Goal: Transaction & Acquisition: Obtain resource

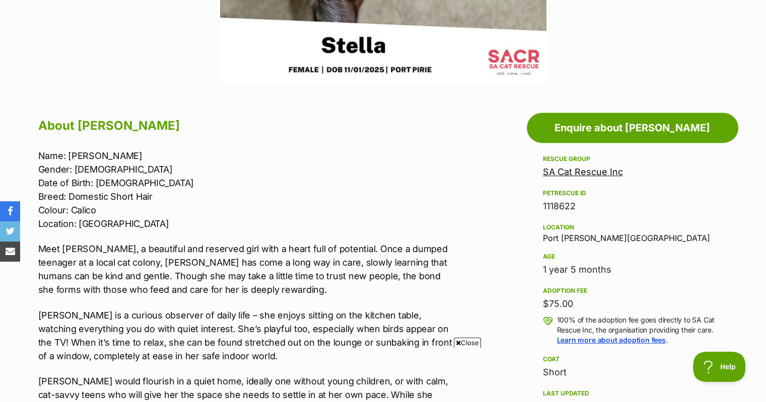
click at [570, 172] on link "SA Cat Rescue Inc" at bounding box center [583, 172] width 80 height 11
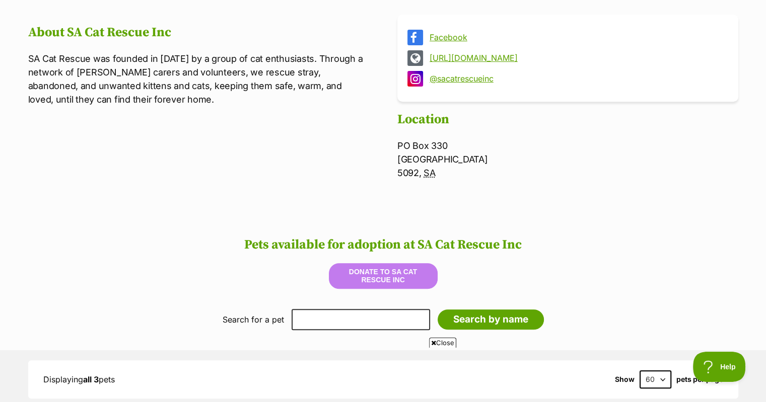
scroll to position [403, 0]
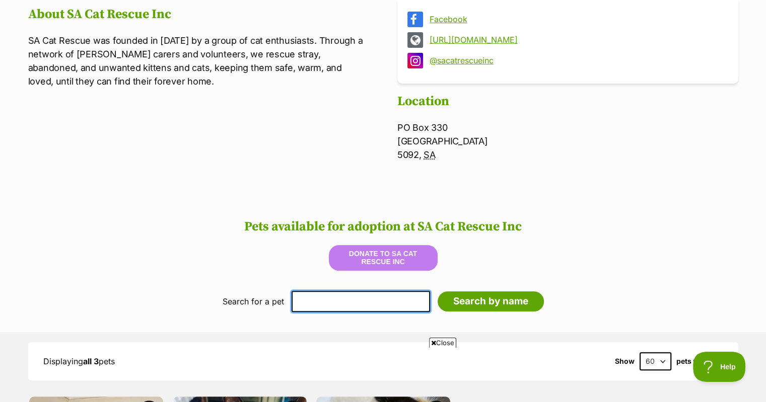
click at [333, 301] on input "text" at bounding box center [361, 301] width 138 height 21
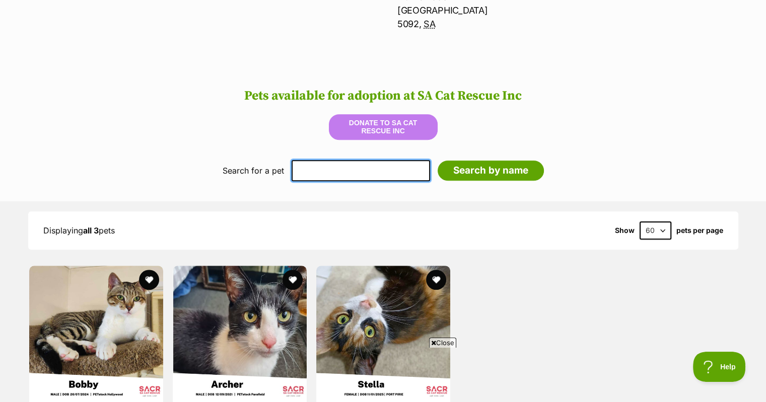
scroll to position [504, 0]
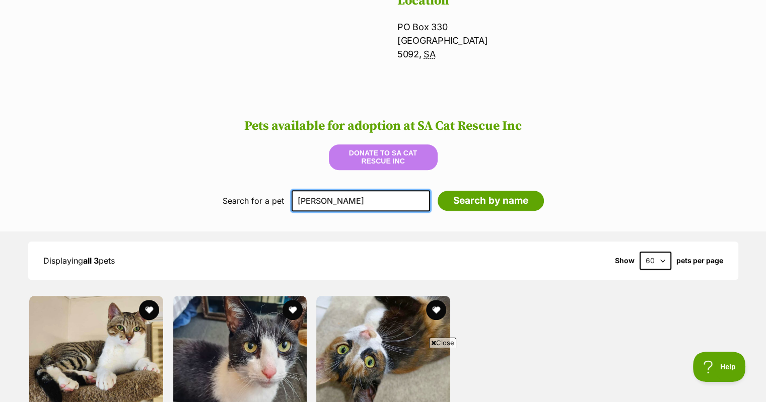
type input "[PERSON_NAME]"
click at [438, 191] on input "Search by name" at bounding box center [491, 201] width 106 height 20
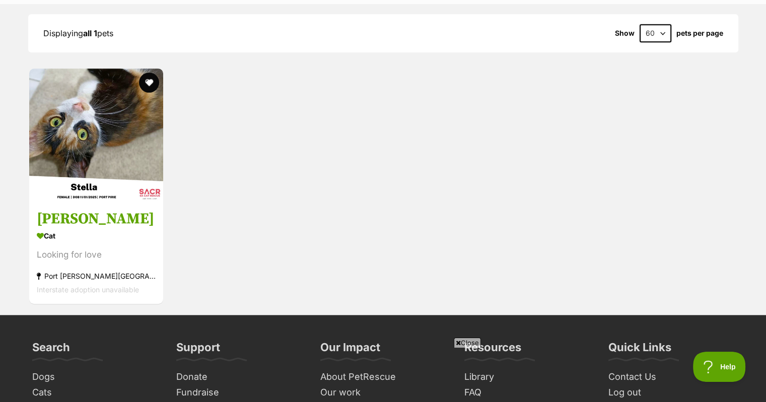
scroll to position [773, 0]
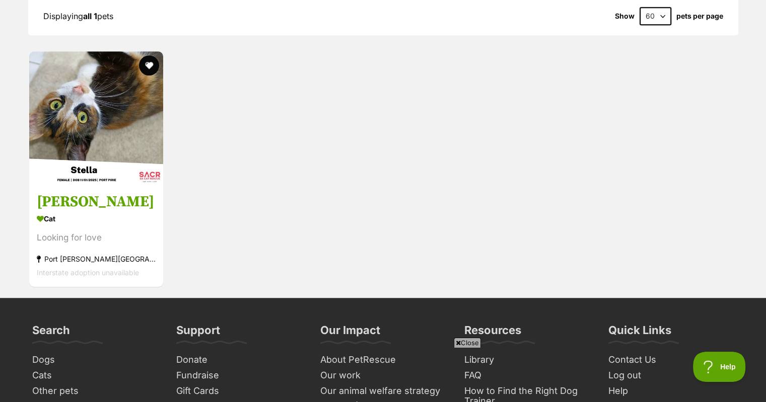
click at [116, 155] on img at bounding box center [96, 118] width 134 height 134
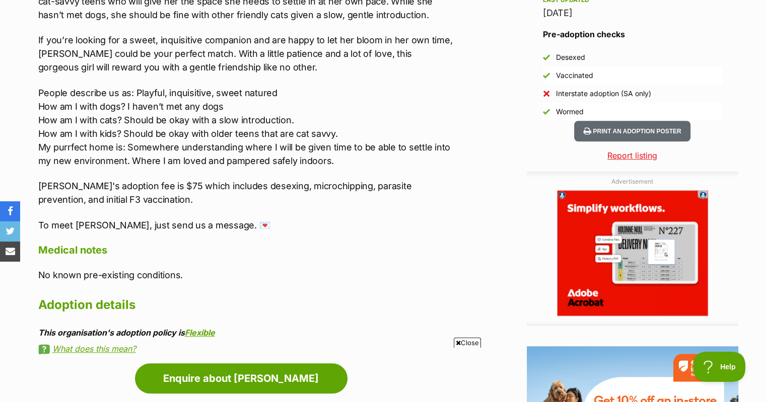
scroll to position [856, 0]
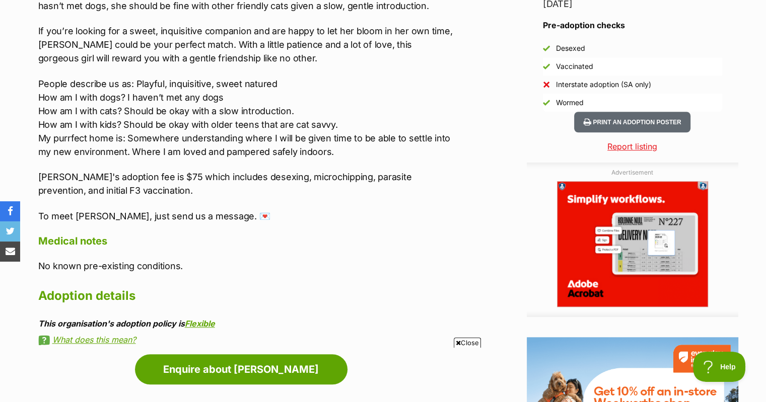
click at [208, 219] on p "To meet Stella, just send us a message. 💌" at bounding box center [246, 216] width 416 height 14
click at [9, 251] on icon "share via email" at bounding box center [11, 252] width 10 height 10
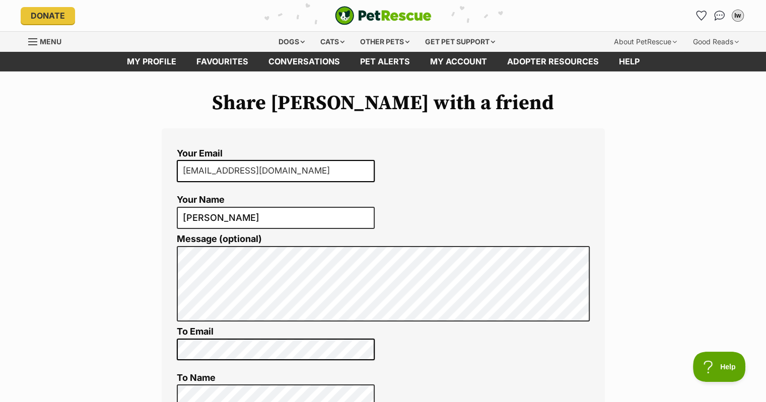
click at [287, 58] on link "Conversations" at bounding box center [304, 62] width 92 height 20
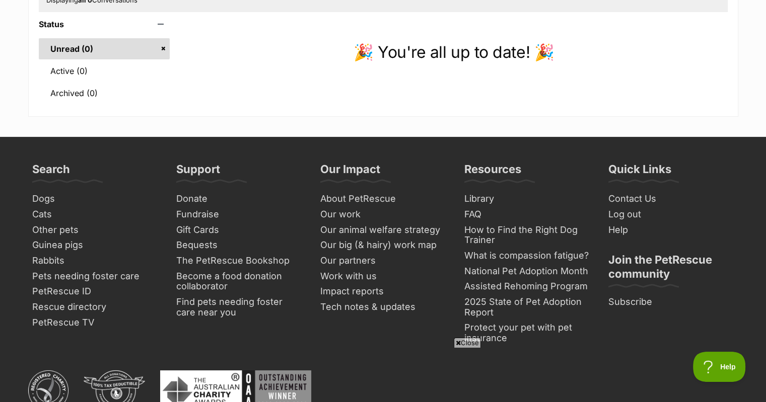
click at [625, 196] on link "Contact Us" at bounding box center [671, 199] width 134 height 16
